Goal: Check status: Check status

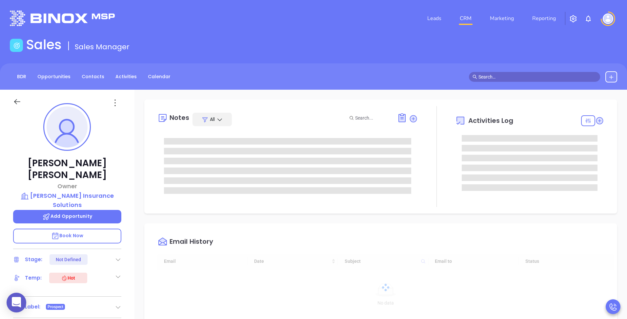
type input "[DATE]"
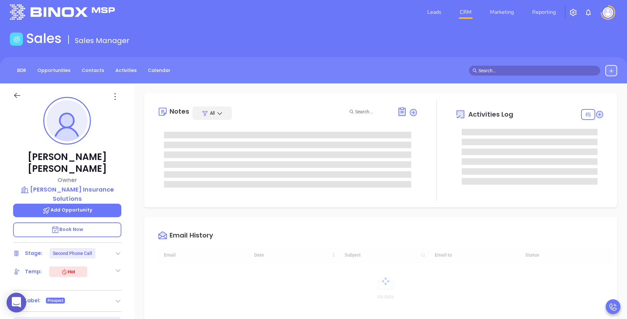
scroll to position [10, 0]
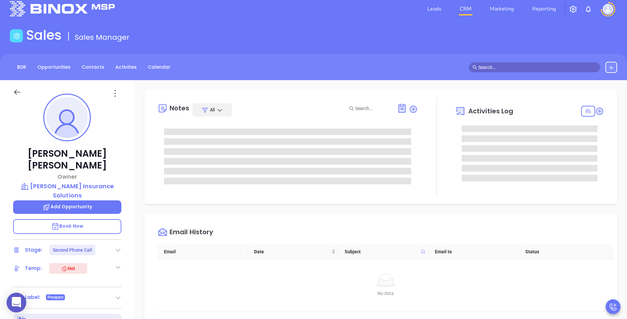
type input "[PERSON_NAME]"
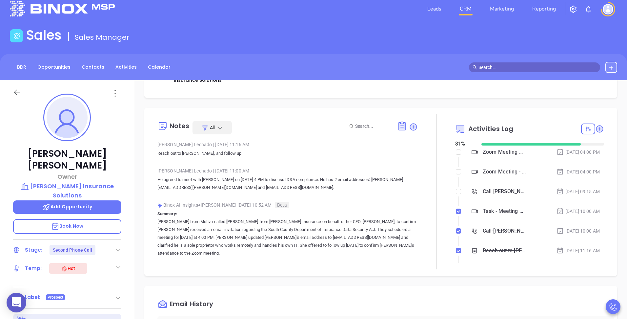
scroll to position [82, 0]
click at [454, 104] on div "Opportunities New Opportunity Opp Name Revenue Status Stage Expected Close Date…" at bounding box center [381, 309] width 493 height 459
click at [486, 153] on div "Zoom Meeting with [PERSON_NAME]" at bounding box center [504, 151] width 43 height 10
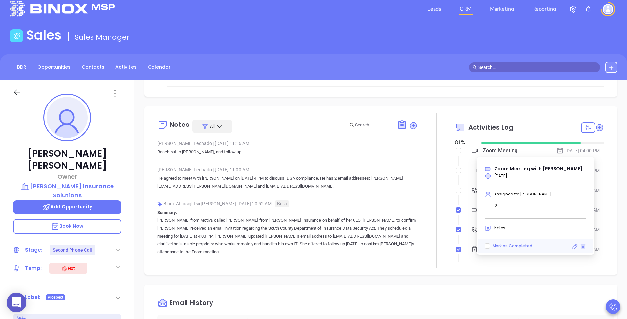
click at [486, 153] on div "Zoom Meeting with [PERSON_NAME]" at bounding box center [504, 151] width 43 height 10
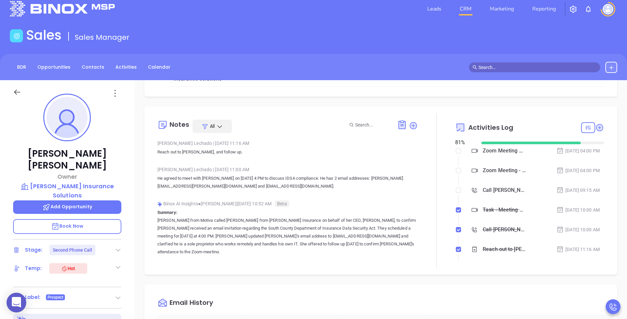
click at [486, 170] on div "Zoom Meeting - [PERSON_NAME]" at bounding box center [504, 170] width 43 height 10
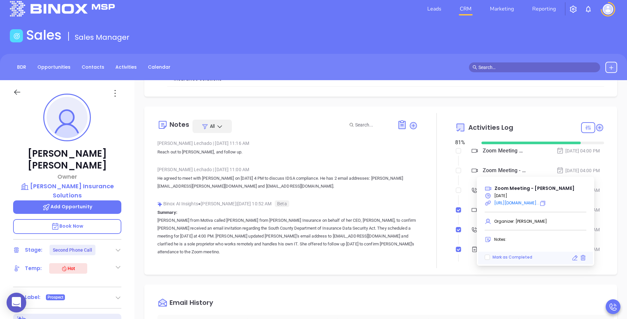
click at [490, 151] on div "Zoom Meeting with [PERSON_NAME]" at bounding box center [504, 151] width 43 height 10
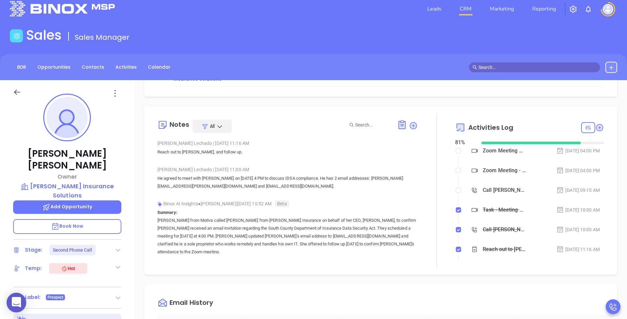
click at [438, 182] on div at bounding box center [436, 190] width 37 height 155
click at [489, 148] on div "Zoom Meeting with [PERSON_NAME]" at bounding box center [504, 151] width 43 height 10
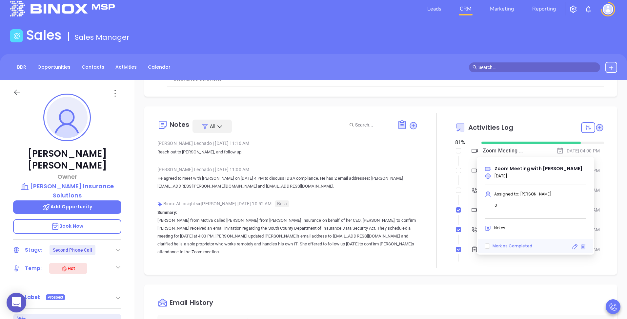
click at [489, 148] on div "Zoom Meeting with [PERSON_NAME]" at bounding box center [504, 151] width 43 height 10
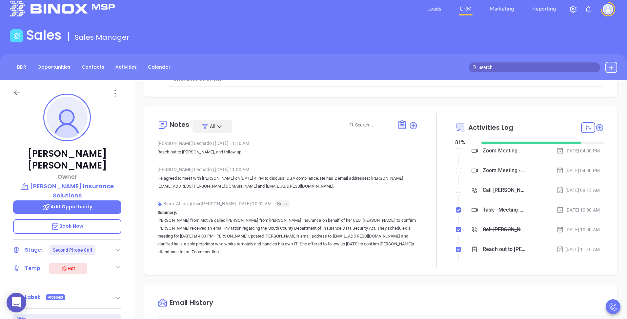
click at [486, 171] on div "Zoom Meeting - [PERSON_NAME]" at bounding box center [504, 170] width 43 height 10
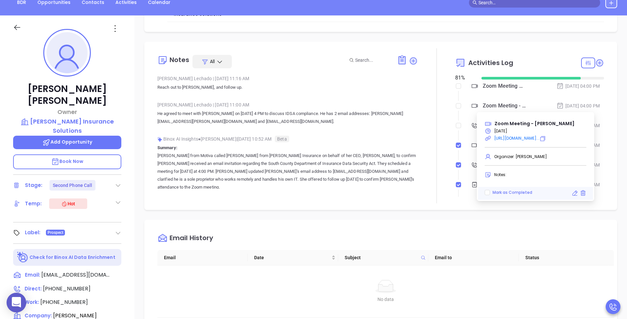
scroll to position [80, 0]
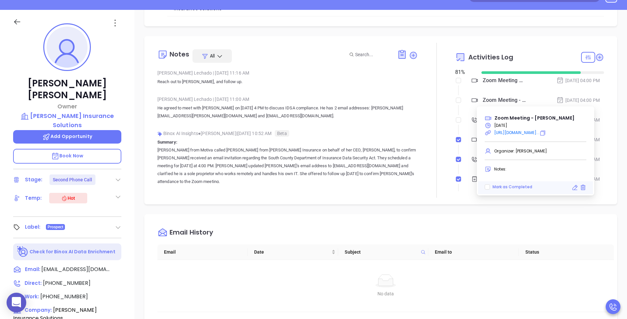
click at [420, 35] on div "Opportunities New Opportunity Opp Name Revenue Status Stage Expected Close Date…" at bounding box center [381, 239] width 493 height 459
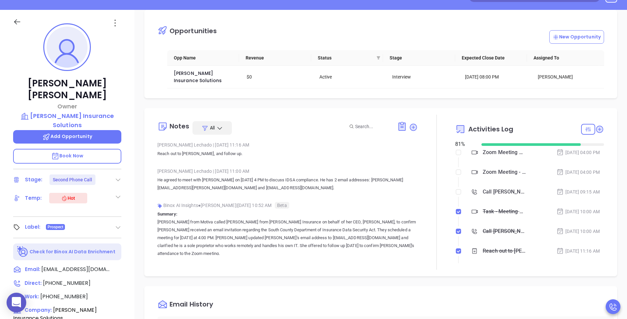
scroll to position [0, 0]
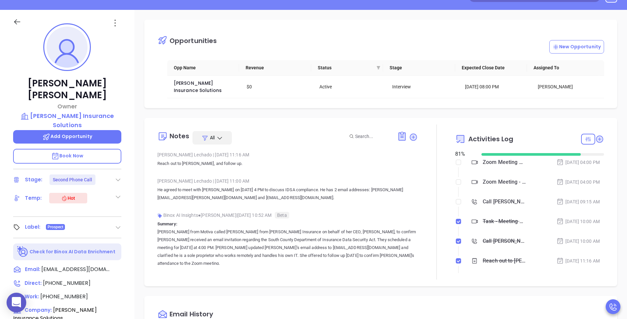
click at [476, 123] on div "Notes All [PERSON_NAME] | [DATE] 11:16 AM Reach out to [PERSON_NAME], and follo…" at bounding box center [380, 202] width 473 height 168
drag, startPoint x: 511, startPoint y: 137, endPoint x: 439, endPoint y: 116, distance: 74.9
click at [439, 116] on div "Opportunities New Opportunity Opp Name Revenue Status Stage Expected Close Date…" at bounding box center [381, 239] width 493 height 459
click at [480, 137] on span "Activities Log" at bounding box center [491, 139] width 45 height 7
click at [495, 136] on span "Activities Log" at bounding box center [491, 139] width 45 height 7
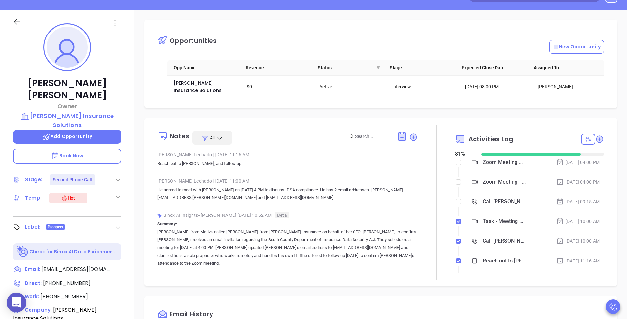
click at [504, 138] on span "Activities Log" at bounding box center [491, 139] width 45 height 7
click at [275, 109] on div "Opportunities New Opportunity Opp Name Revenue Status Stage Expected Close Date…" at bounding box center [381, 239] width 493 height 459
click at [531, 116] on div "Opportunities New Opportunity Opp Name Revenue Status Stage Expected Close Date…" at bounding box center [381, 239] width 493 height 459
click at [492, 180] on div "Zoom Meeting - [PERSON_NAME]" at bounding box center [504, 182] width 43 height 10
